Goal: Information Seeking & Learning: Learn about a topic

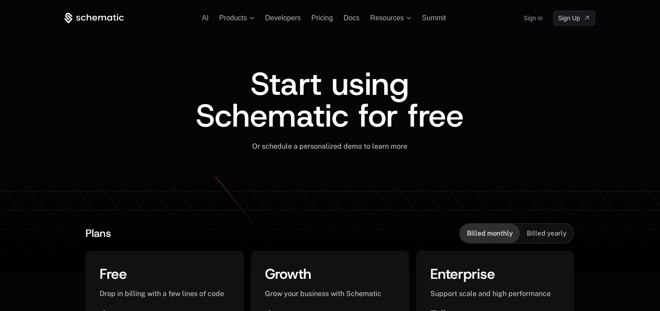
click at [531, 20] on link "Sign in" at bounding box center [533, 18] width 19 height 14
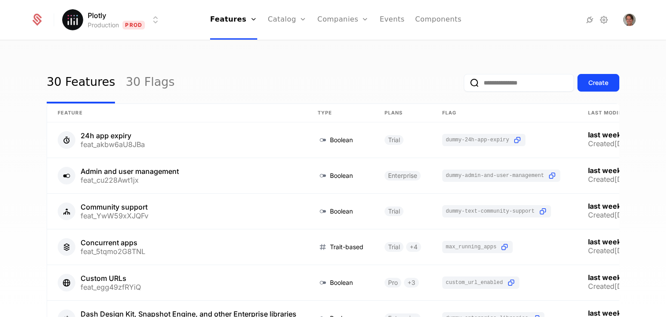
click at [368, 49] on div "30 Features 30 Flags Create Feature Type Plans Flag Last Modified 24h app expir…" at bounding box center [333, 182] width 666 height 282
click at [294, 45] on link "Plans" at bounding box center [301, 48] width 45 height 11
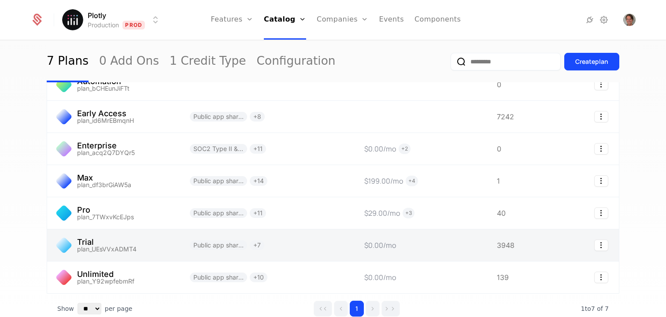
scroll to position [78, 0]
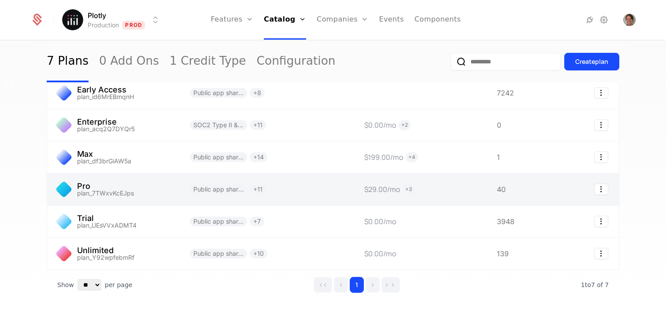
click at [141, 192] on link at bounding box center [113, 190] width 132 height 32
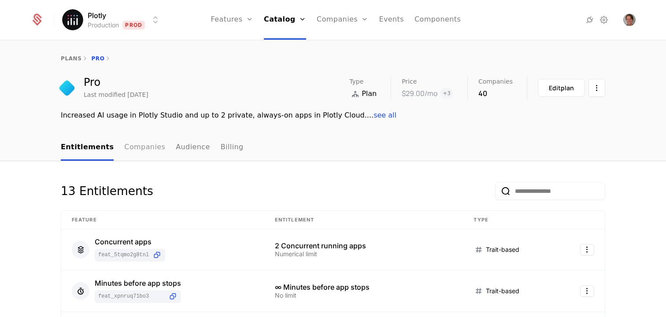
click at [139, 150] on link "Companies" at bounding box center [144, 148] width 41 height 26
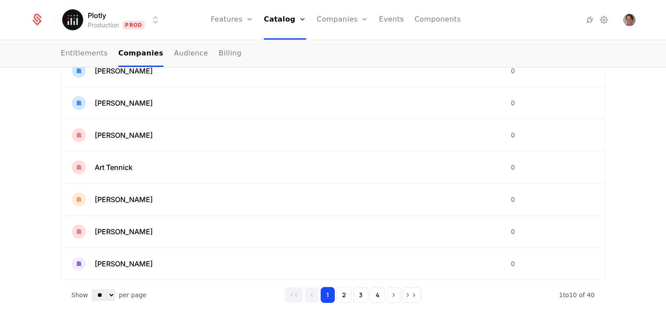
scroll to position [285, 0]
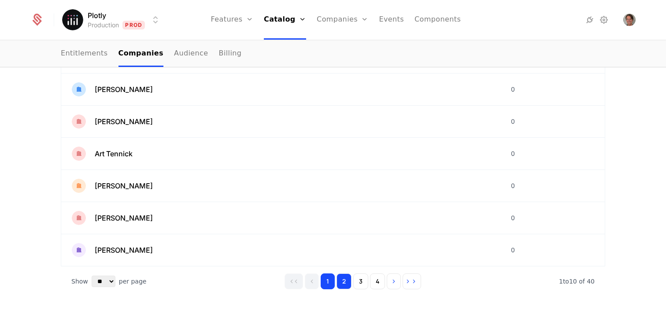
click at [337, 285] on button "2" at bounding box center [344, 282] width 15 height 16
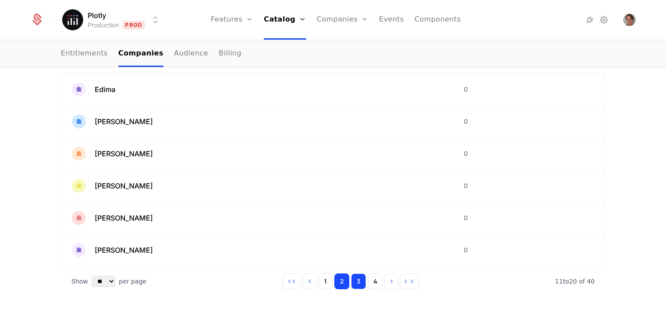
click at [357, 286] on button "3" at bounding box center [358, 282] width 15 height 16
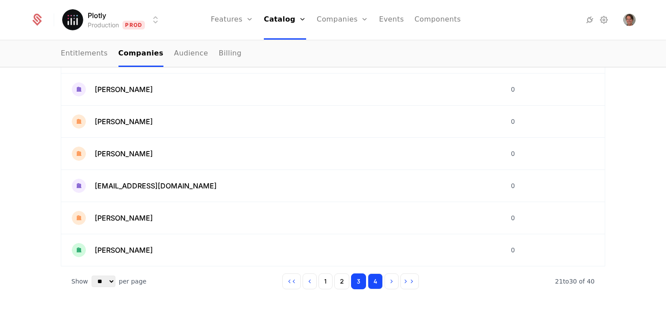
click at [368, 285] on button "4" at bounding box center [375, 282] width 15 height 16
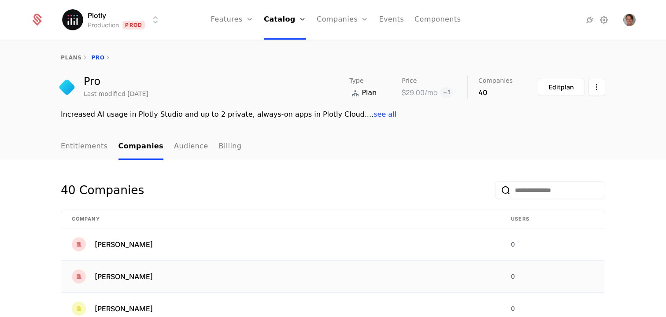
scroll to position [2, 0]
click at [201, 275] on div "[PERSON_NAME]" at bounding box center [281, 276] width 418 height 14
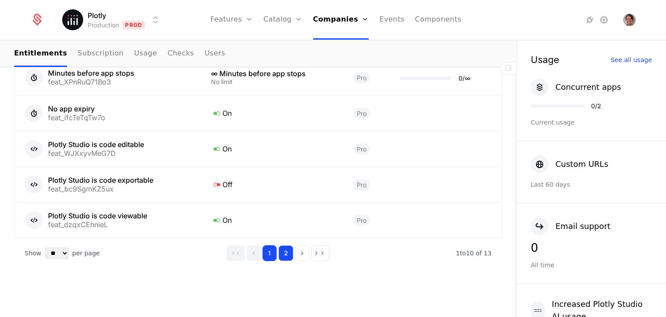
click at [279, 251] on button "2" at bounding box center [286, 253] width 15 height 16
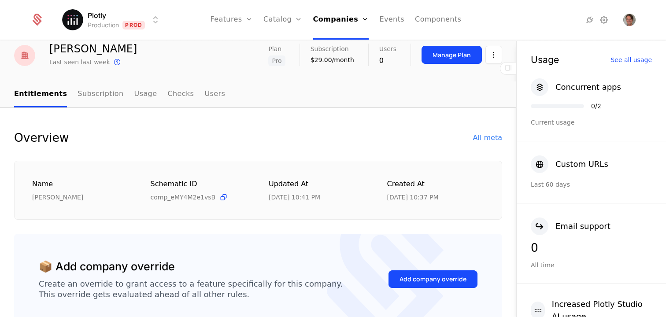
scroll to position [32, 0]
click at [102, 96] on link "Subscription" at bounding box center [101, 95] width 46 height 26
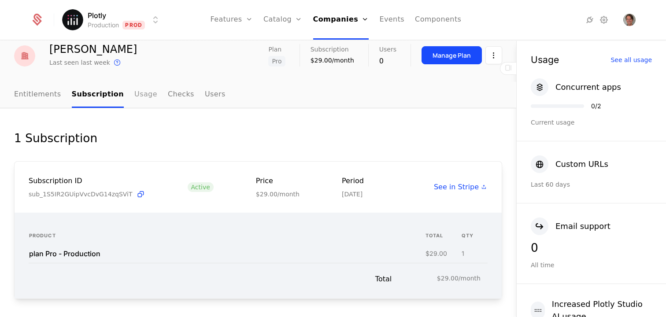
click at [138, 97] on link "Usage" at bounding box center [145, 95] width 23 height 26
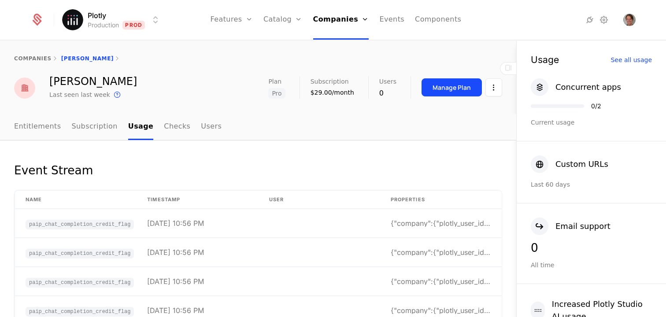
click at [177, 177] on div "Event Stream" at bounding box center [258, 176] width 488 height 28
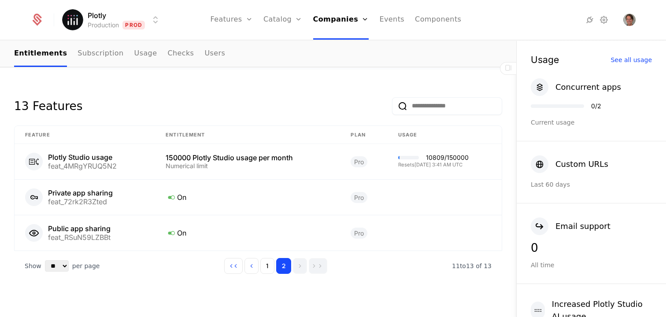
scroll to position [504, 0]
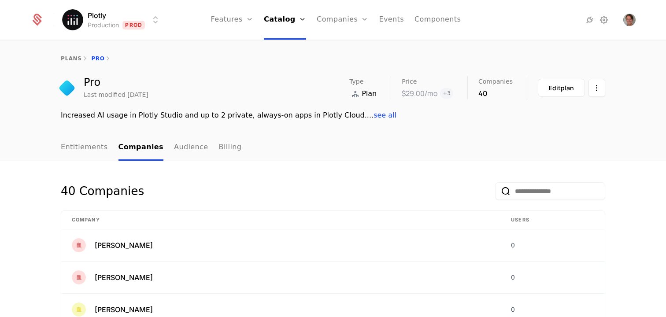
scroll to position [285, 0]
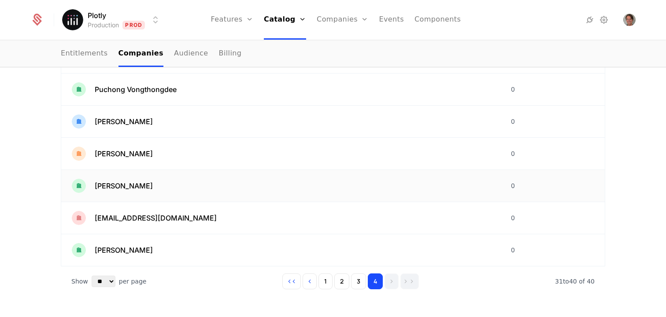
click at [155, 189] on div "[PERSON_NAME]" at bounding box center [281, 186] width 418 height 14
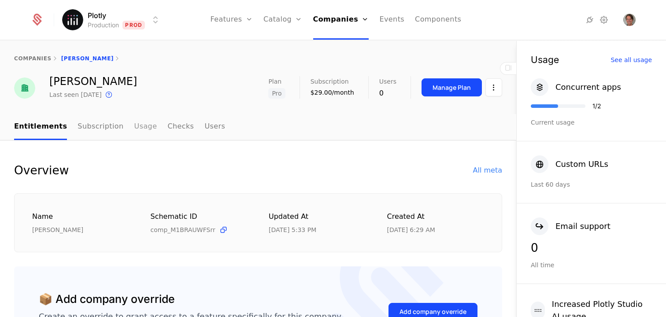
click at [134, 133] on link "Usage" at bounding box center [145, 127] width 23 height 26
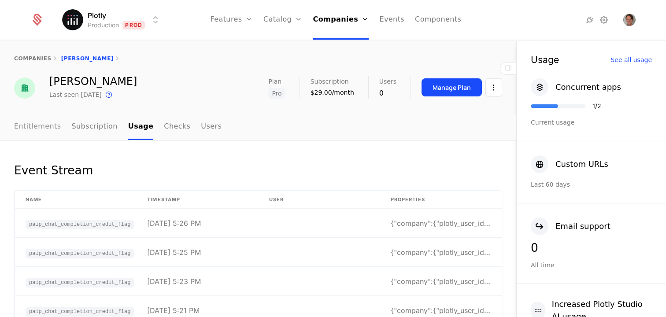
click at [40, 121] on link "Entitlements" at bounding box center [37, 127] width 47 height 26
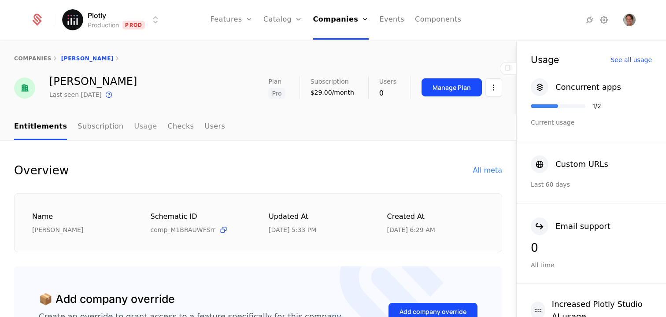
click at [134, 129] on link "Usage" at bounding box center [145, 127] width 23 height 26
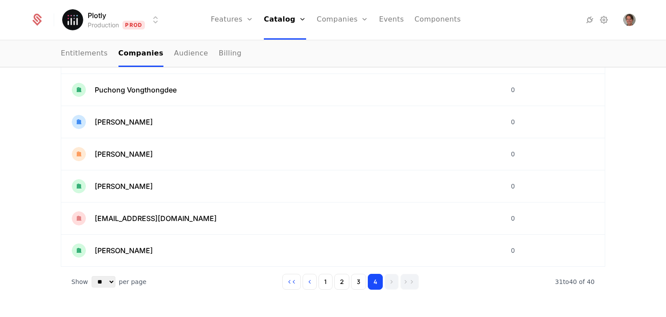
scroll to position [285, 0]
click at [129, 126] on span "[PERSON_NAME]" at bounding box center [124, 121] width 58 height 11
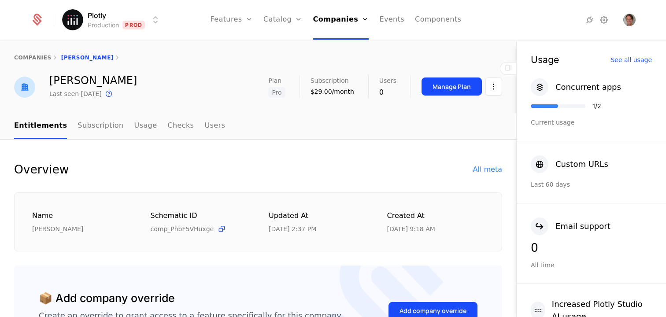
scroll to position [2, 0]
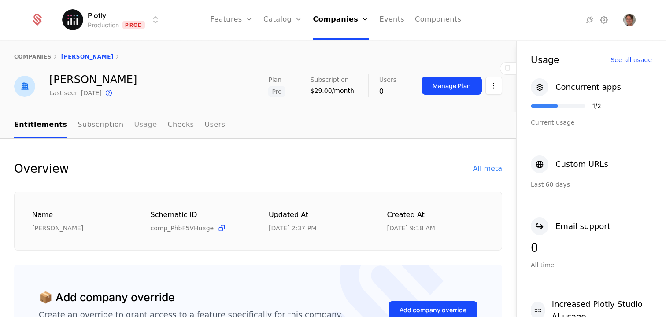
click at [145, 126] on link "Usage" at bounding box center [145, 125] width 23 height 26
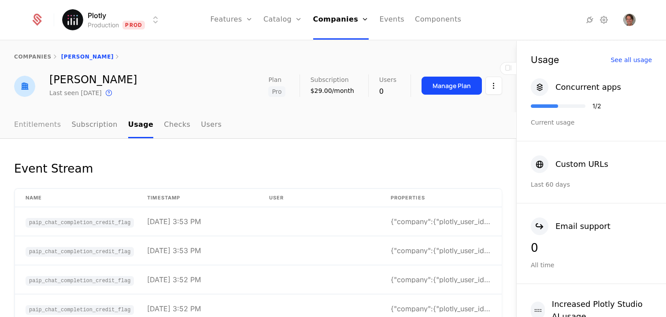
click at [35, 123] on link "Entitlements" at bounding box center [37, 125] width 47 height 26
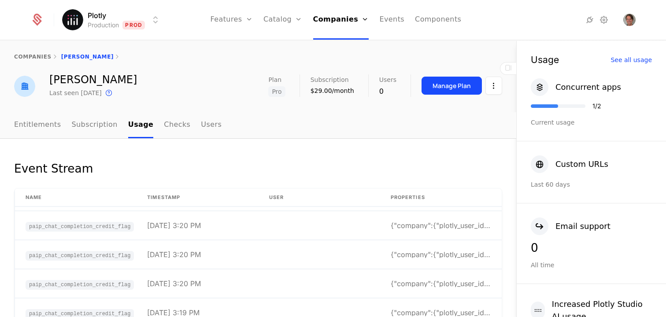
scroll to position [335, 0]
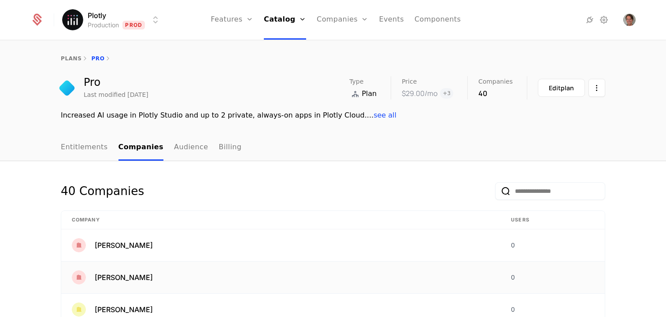
scroll to position [285, 0]
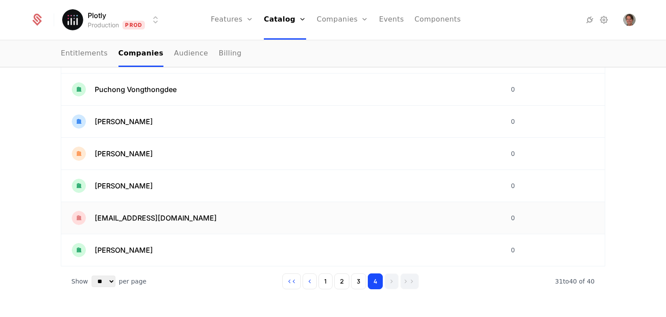
click at [122, 219] on span "[EMAIL_ADDRESS][DOMAIN_NAME]" at bounding box center [156, 218] width 122 height 11
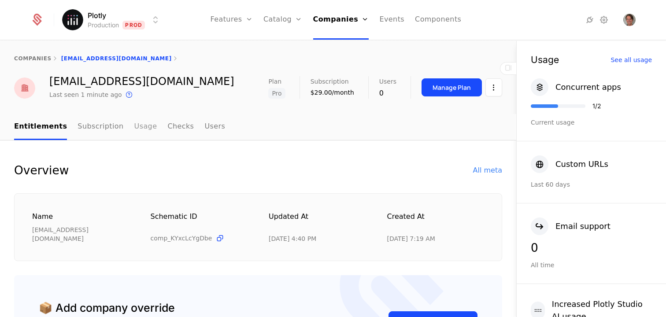
click at [134, 126] on link "Usage" at bounding box center [145, 127] width 23 height 26
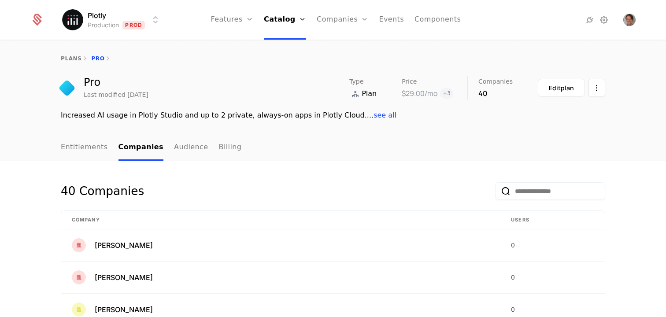
scroll to position [285, 0]
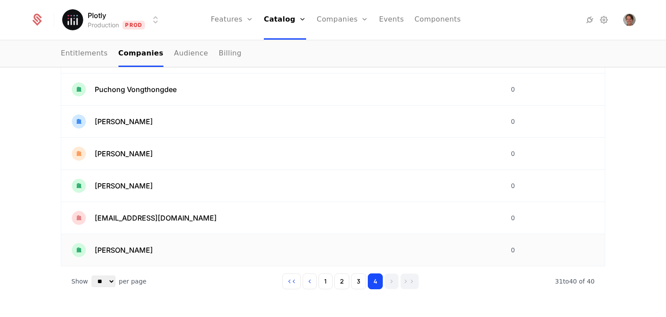
click at [138, 249] on span "[PERSON_NAME]" at bounding box center [124, 250] width 58 height 11
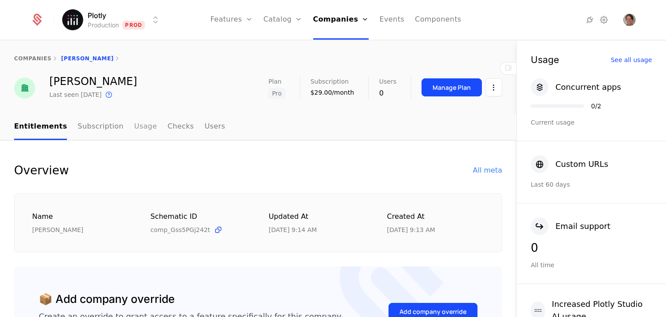
click at [134, 130] on link "Usage" at bounding box center [145, 127] width 23 height 26
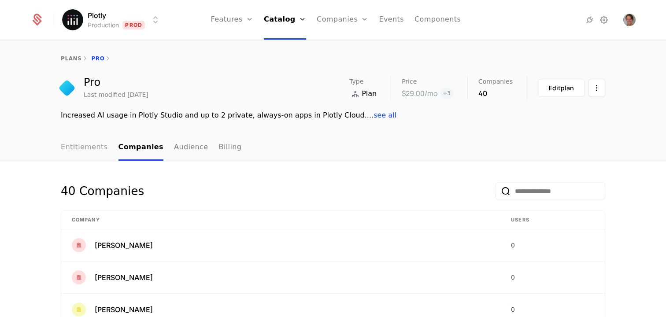
scroll to position [285, 0]
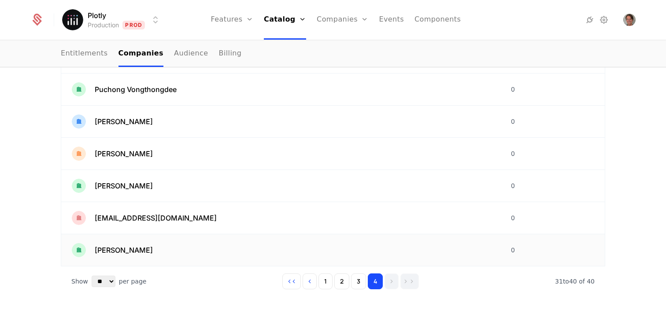
click at [119, 241] on td "[PERSON_NAME]" at bounding box center [280, 250] width 439 height 32
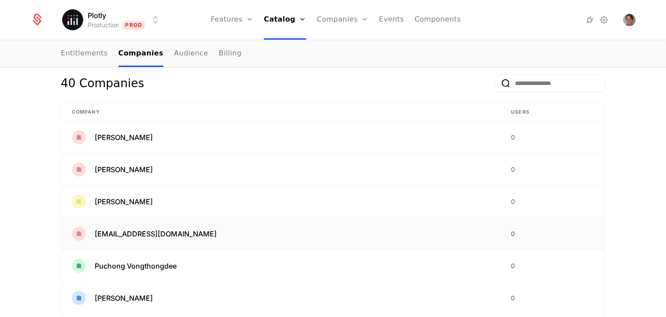
scroll to position [108, 0]
click at [129, 168] on span "[PERSON_NAME]" at bounding box center [124, 170] width 58 height 11
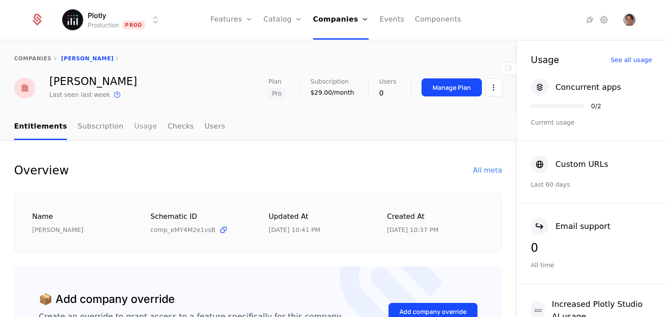
click at [134, 127] on link "Usage" at bounding box center [145, 127] width 23 height 26
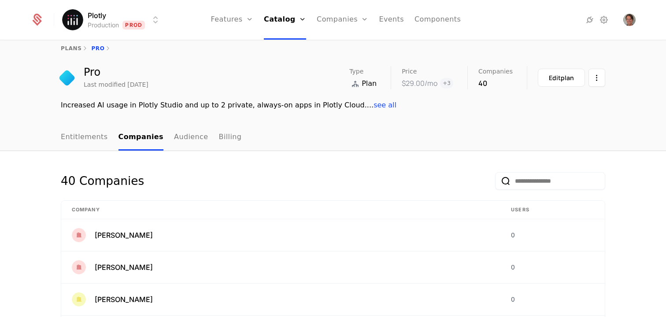
scroll to position [130, 0]
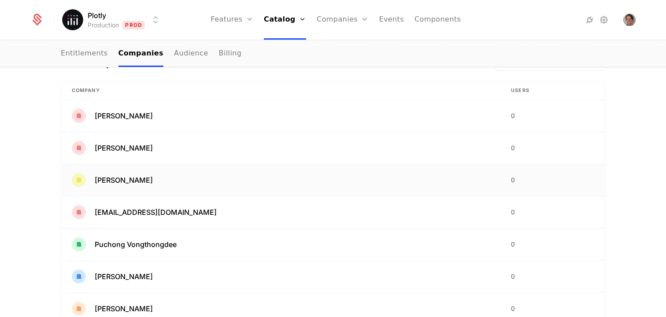
click at [122, 191] on td "[PERSON_NAME]" at bounding box center [280, 180] width 439 height 32
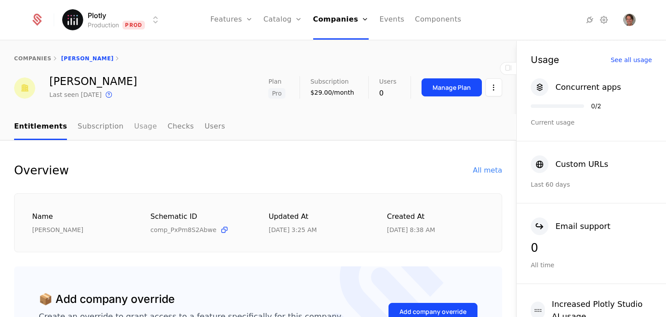
click at [135, 126] on link "Usage" at bounding box center [145, 127] width 23 height 26
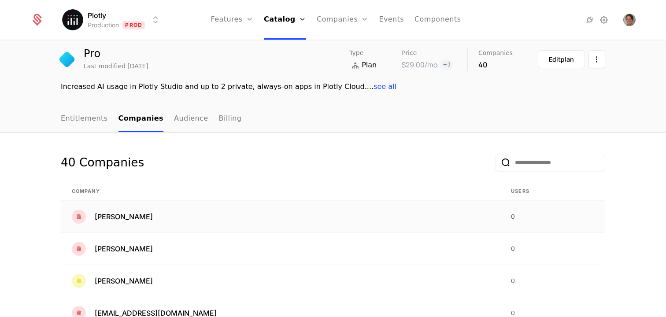
scroll to position [102, 0]
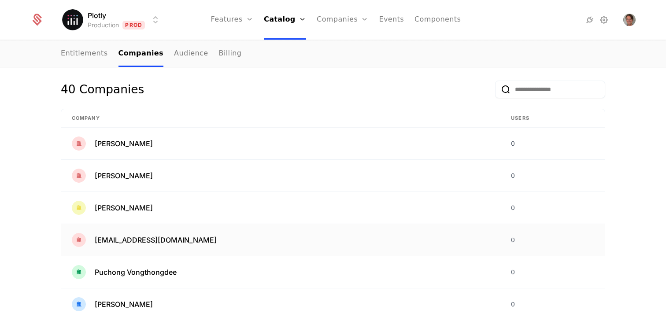
click at [123, 245] on span "[EMAIL_ADDRESS][DOMAIN_NAME]" at bounding box center [156, 240] width 122 height 11
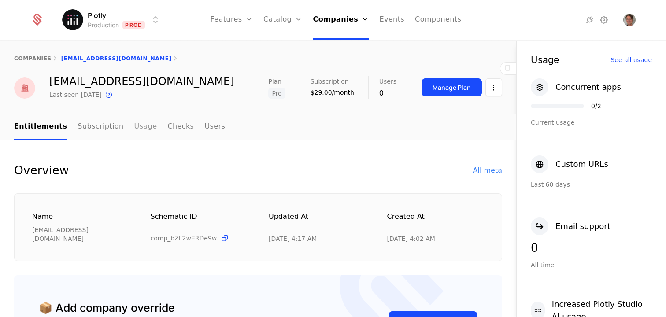
click at [134, 123] on link "Usage" at bounding box center [145, 127] width 23 height 26
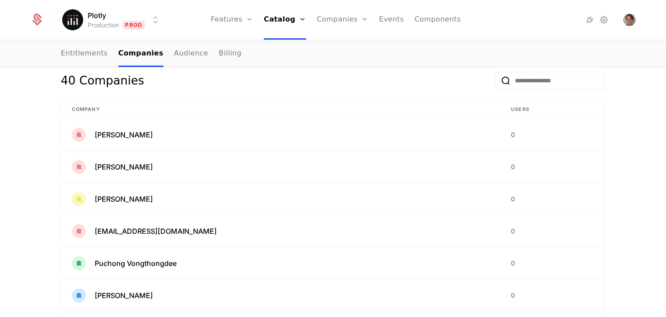
scroll to position [138, 0]
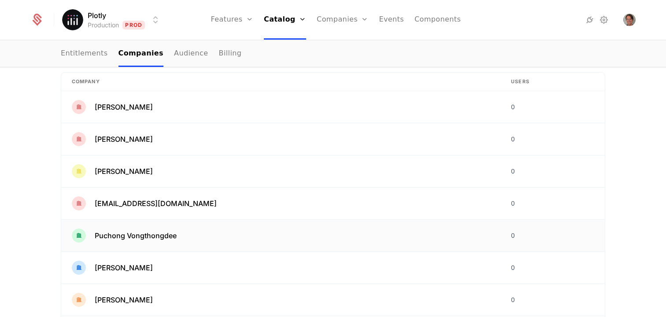
click at [141, 238] on span "Puchong Vongthongdee" at bounding box center [136, 236] width 82 height 11
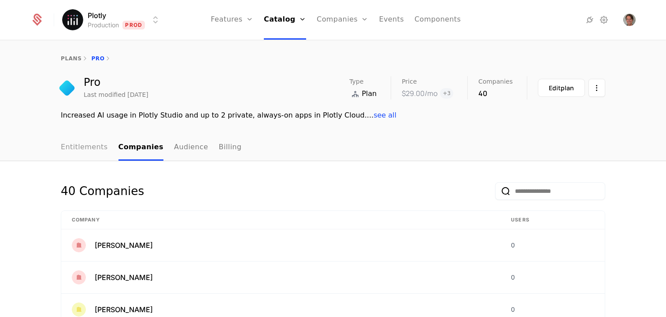
click at [100, 145] on link "Entitlements" at bounding box center [84, 148] width 47 height 26
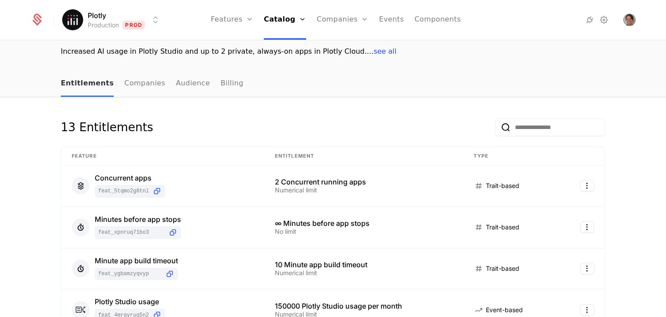
scroll to position [73, 0]
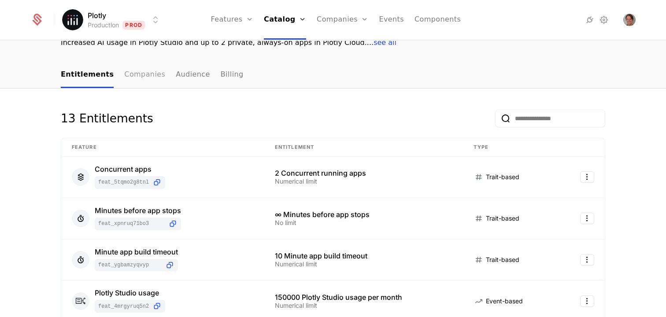
click at [127, 70] on link "Companies" at bounding box center [144, 75] width 41 height 26
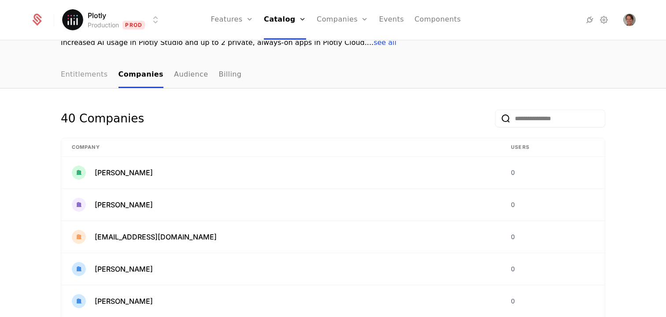
click at [100, 78] on link "Entitlements" at bounding box center [84, 75] width 47 height 26
